Goal: Connect with others: Connect with other users

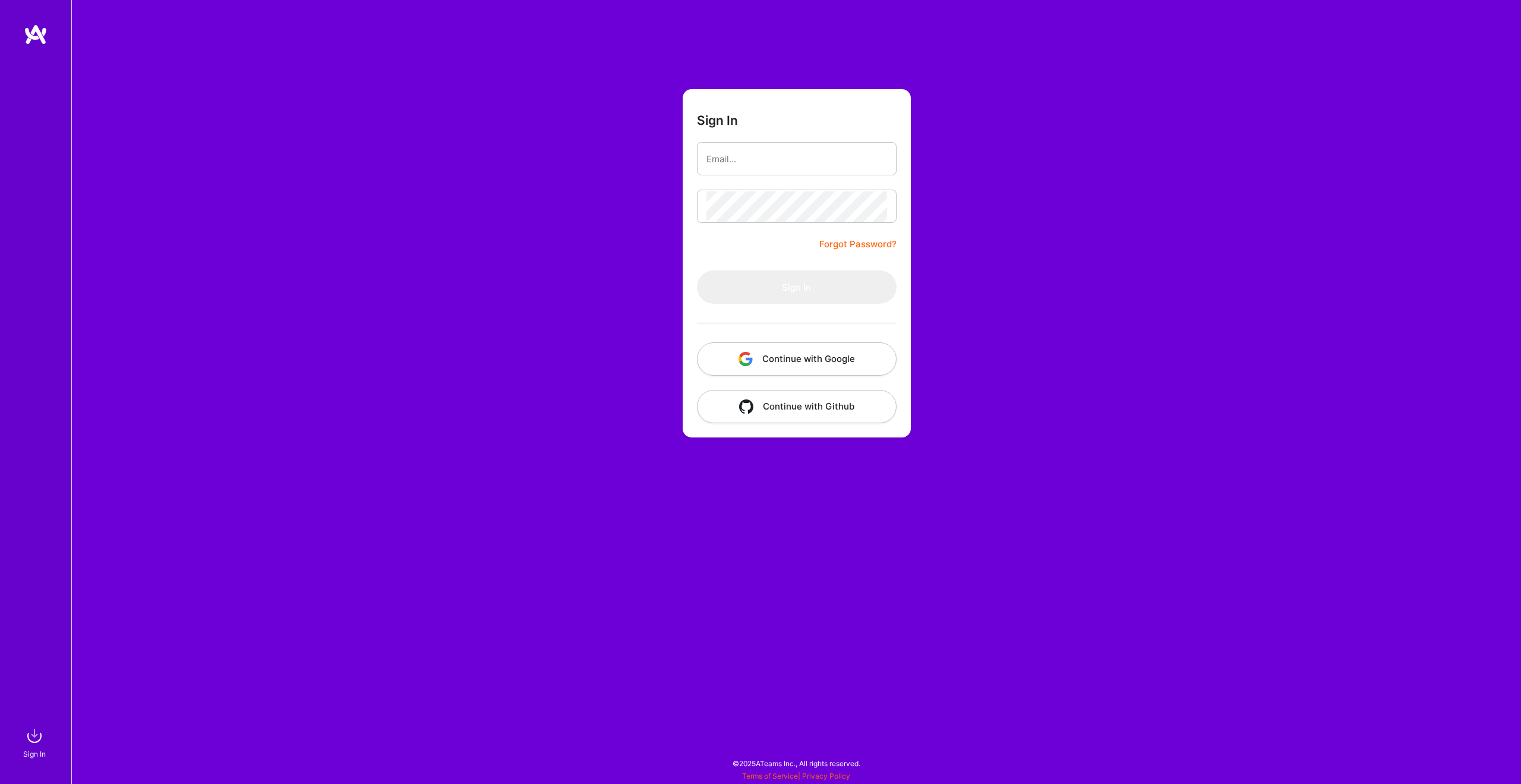
click at [815, 370] on button "Continue with Google" at bounding box center [797, 359] width 199 height 33
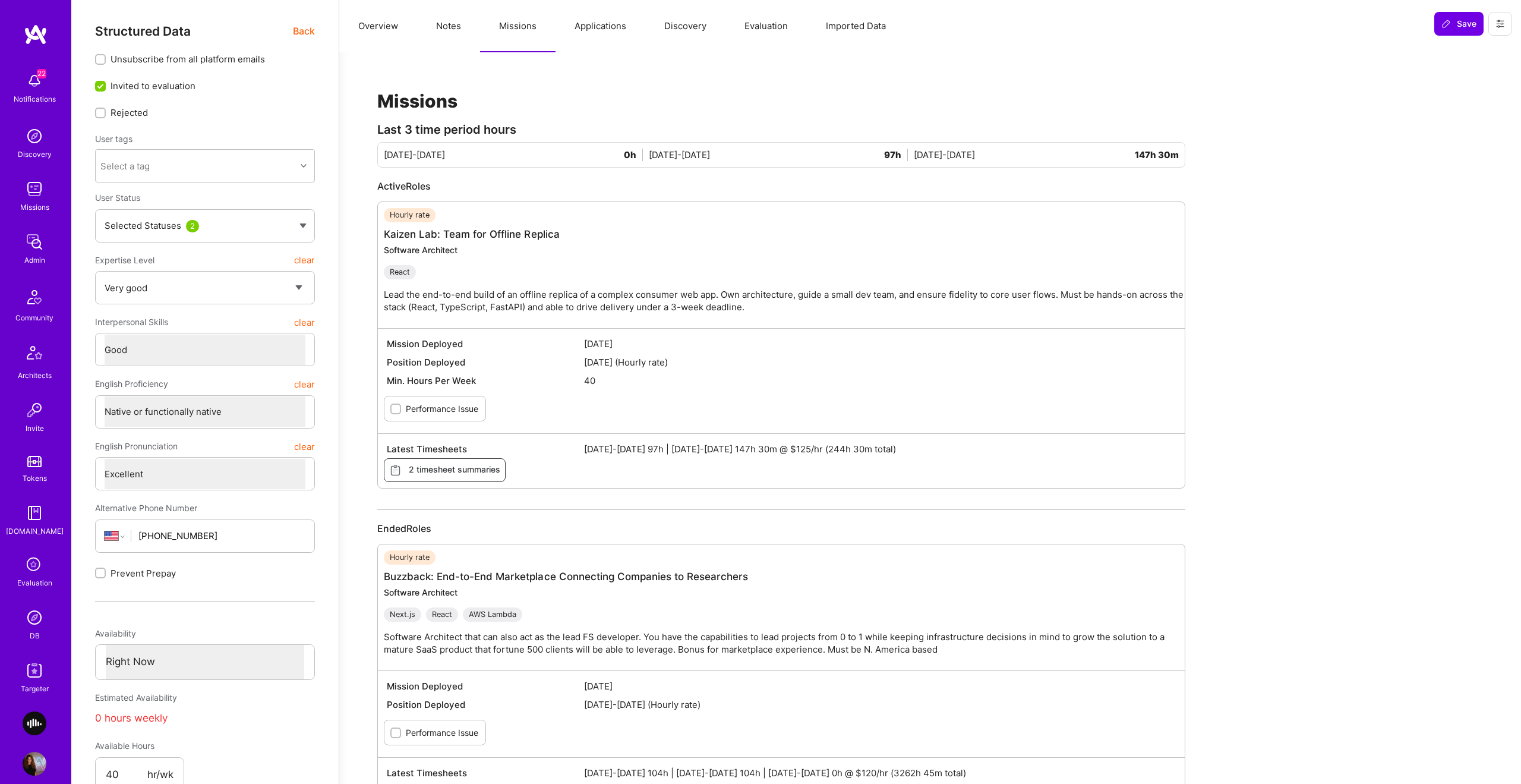
select select "5"
select select "4"
select select "7"
select select "US"
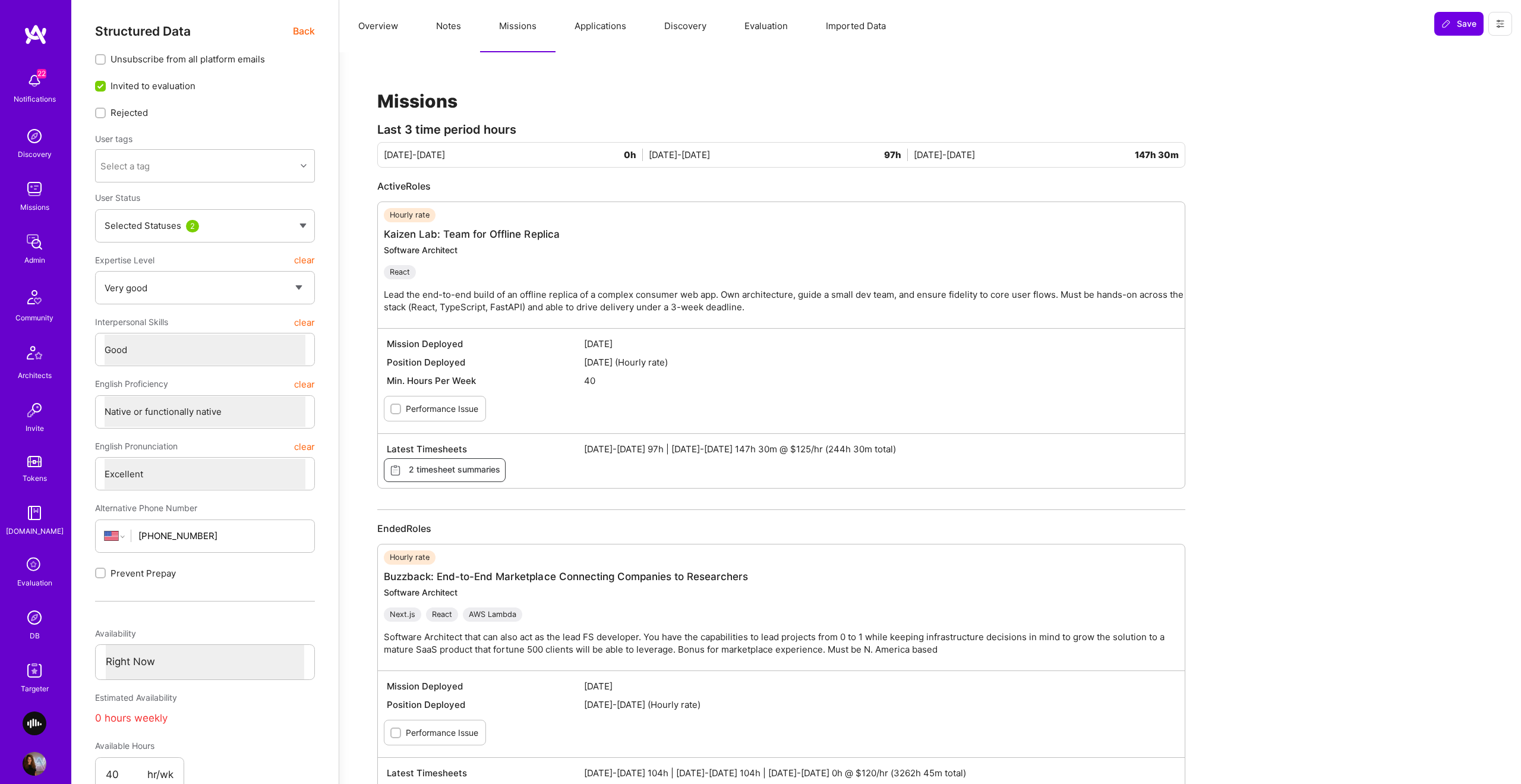
select select "Right Now"
